Goal: Task Accomplishment & Management: Manage account settings

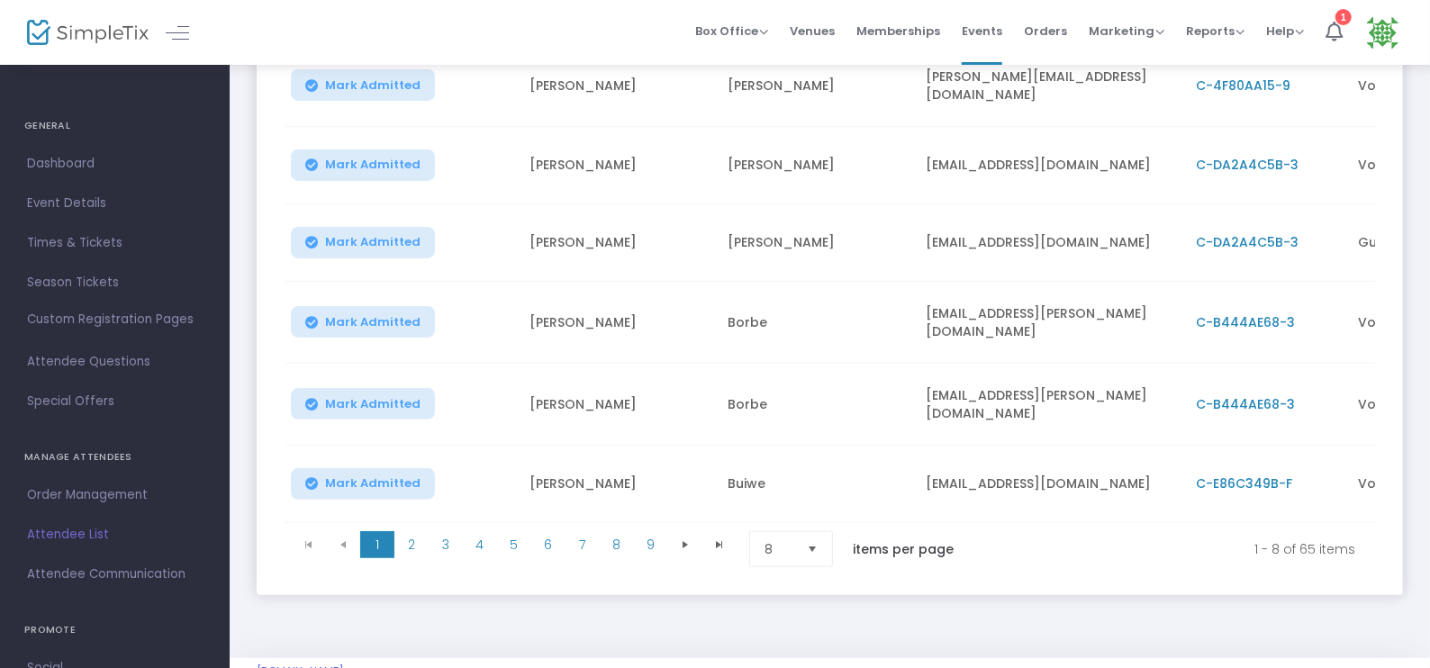
scroll to position [487, 0]
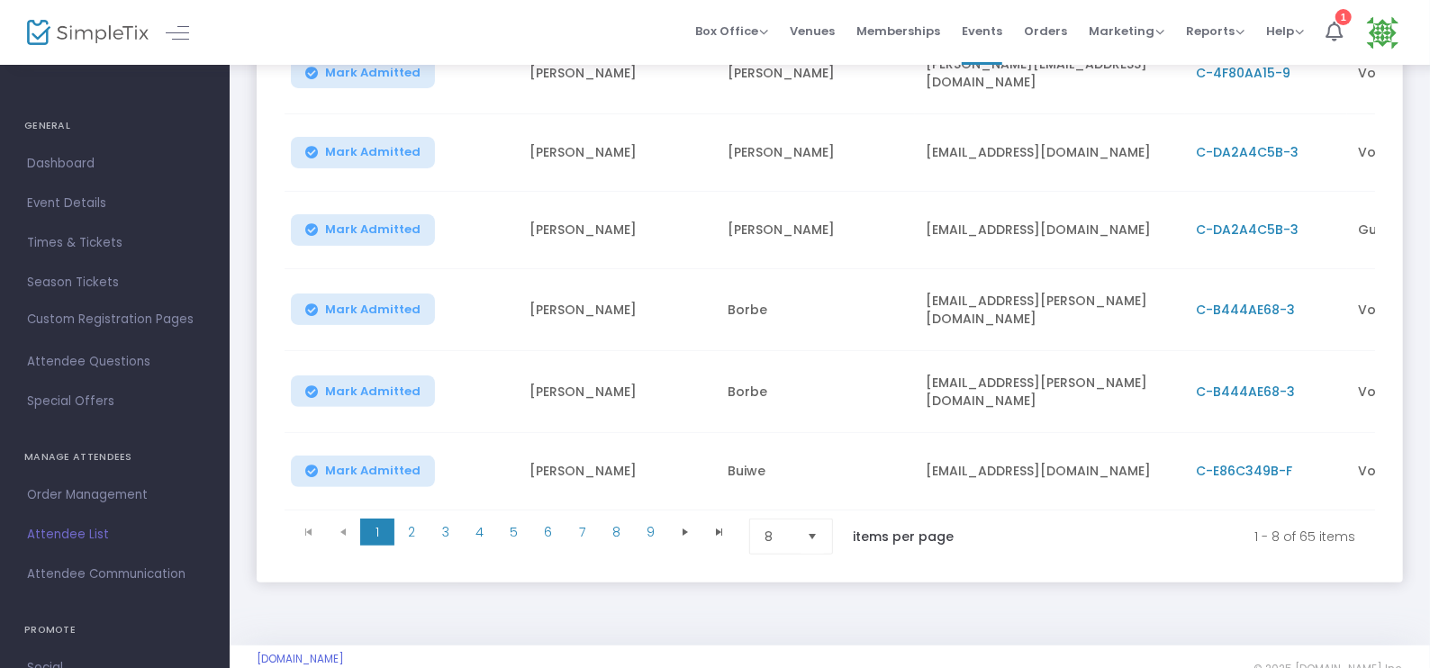
click at [808, 522] on span "Select" at bounding box center [813, 537] width 30 height 30
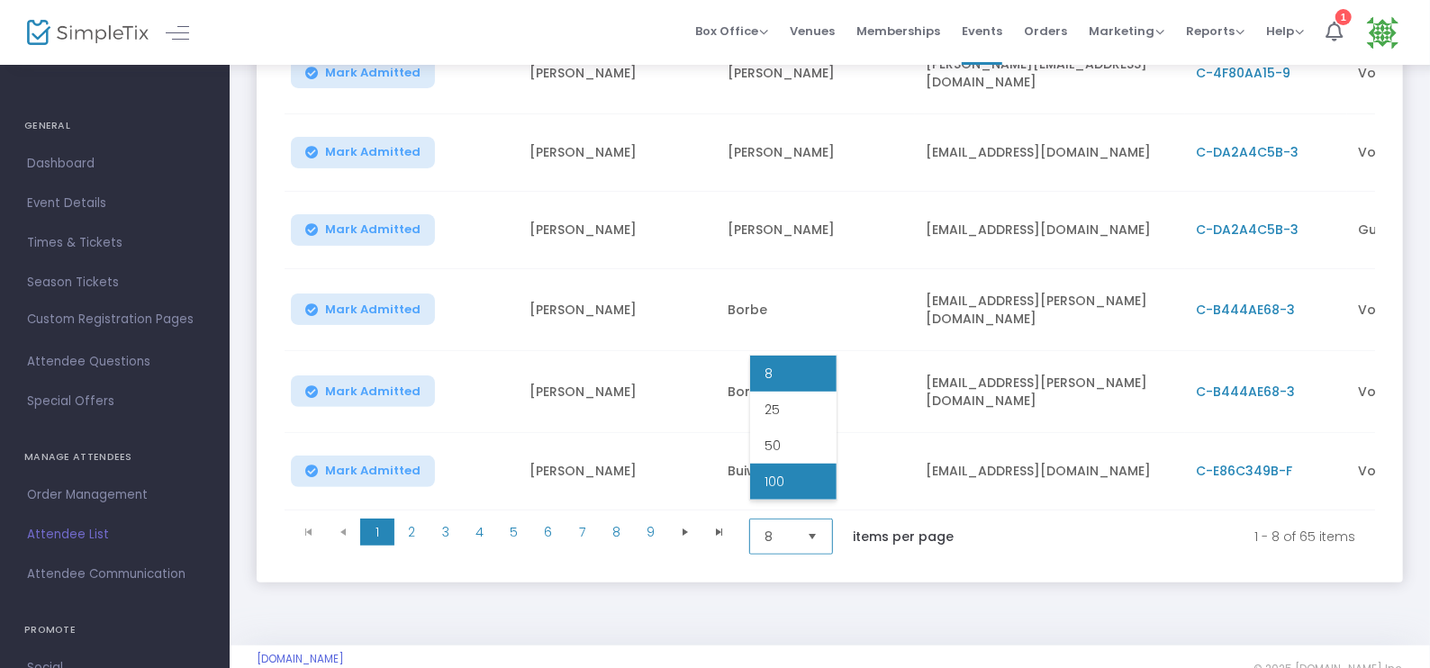
click at [800, 486] on li "100" at bounding box center [793, 482] width 86 height 36
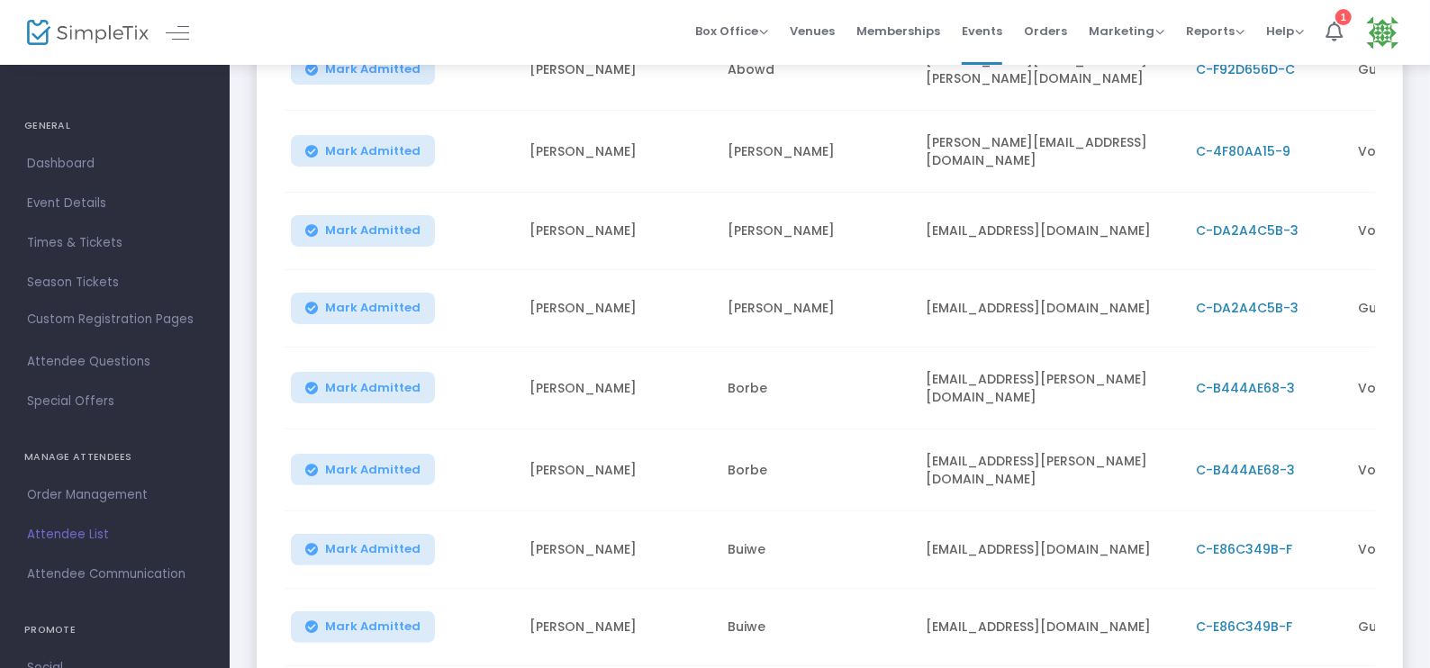
scroll to position [0, 0]
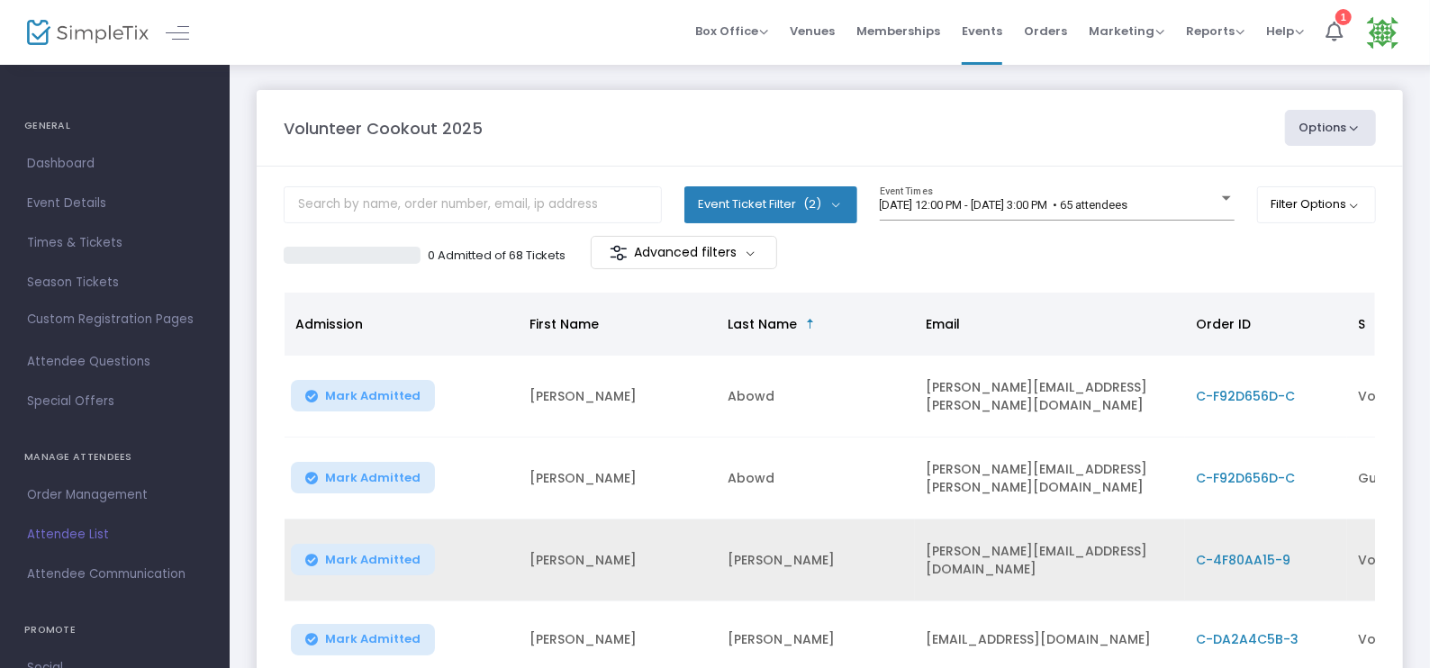
scroll to position [506, 0]
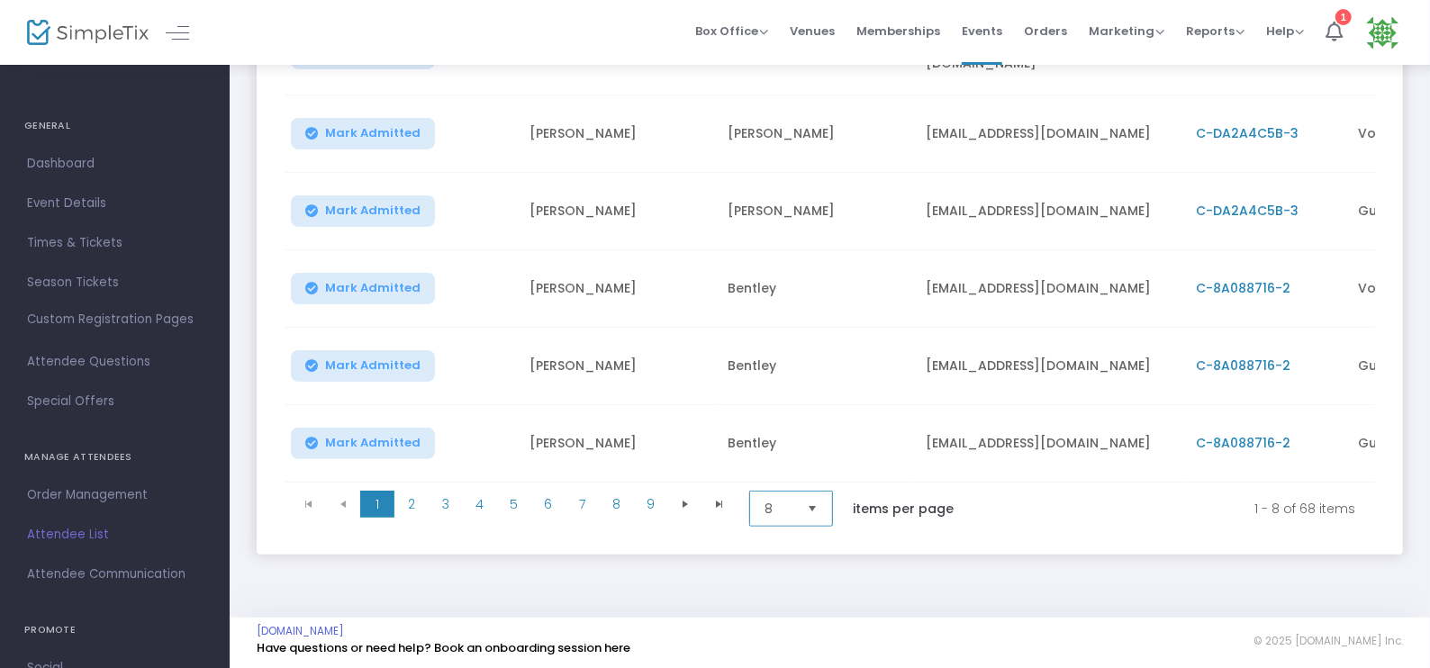
click at [797, 497] on span "8" at bounding box center [778, 509] width 42 height 34
click at [790, 637] on li "100" at bounding box center [793, 645] width 86 height 36
